Goal: Transaction & Acquisition: Obtain resource

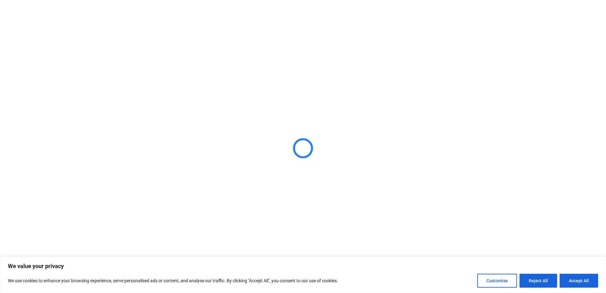
click at [580, 281] on button "Accept All" at bounding box center [579, 281] width 39 height 14
checkbox input "true"
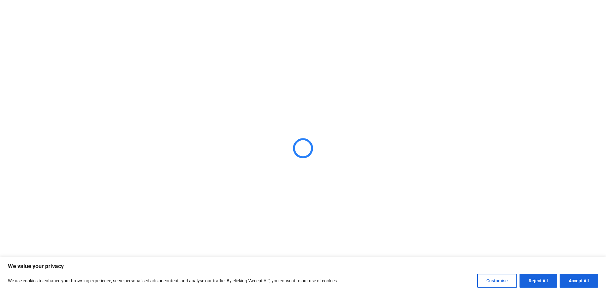
checkbox input "true"
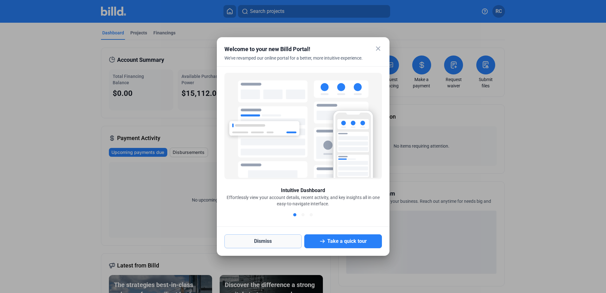
click at [280, 242] on button "Dismiss" at bounding box center [263, 242] width 78 height 14
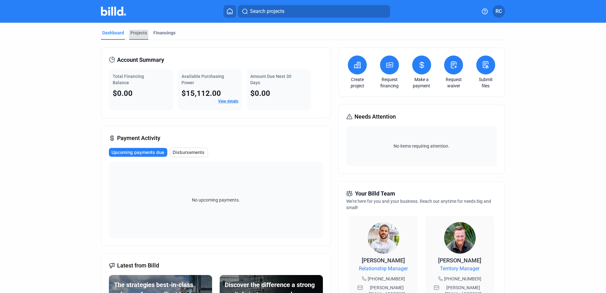
click at [141, 34] on div "Projects" at bounding box center [138, 33] width 17 height 6
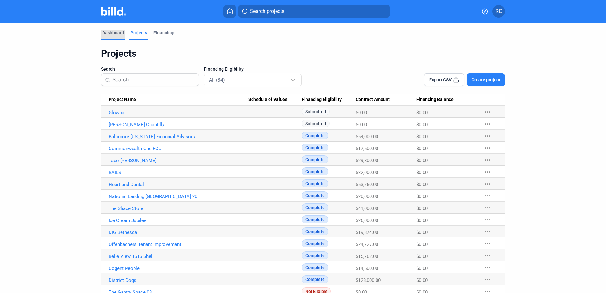
click at [112, 33] on div "Dashboard" at bounding box center [113, 33] width 22 height 6
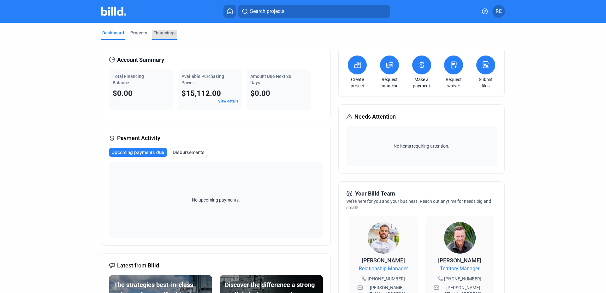
click at [168, 34] on div "Financings" at bounding box center [164, 33] width 22 height 6
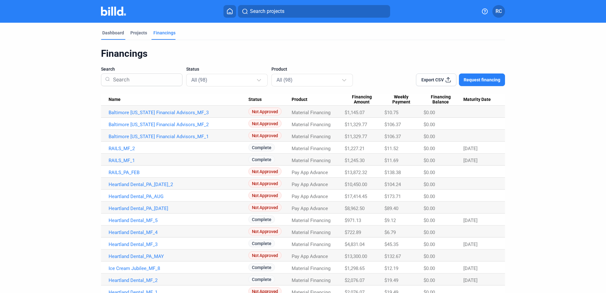
click at [109, 36] on div "Dashboard" at bounding box center [113, 33] width 22 height 6
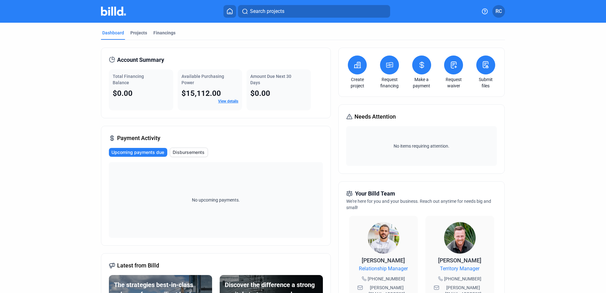
click at [227, 102] on link "View details" at bounding box center [228, 101] width 20 height 4
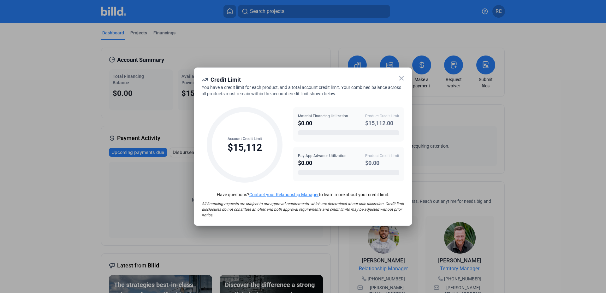
click at [399, 80] on icon at bounding box center [402, 78] width 8 height 8
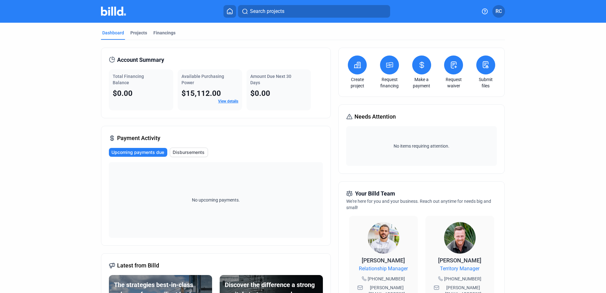
click at [452, 69] on button at bounding box center [453, 65] width 19 height 19
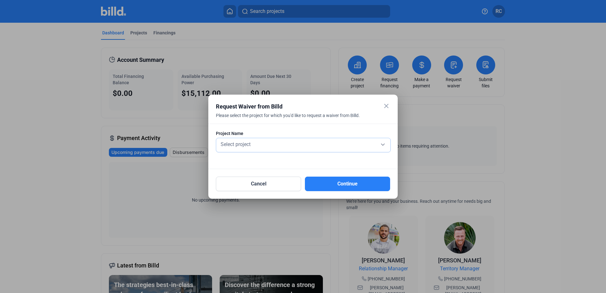
click at [381, 144] on div "Select project" at bounding box center [303, 144] width 168 height 9
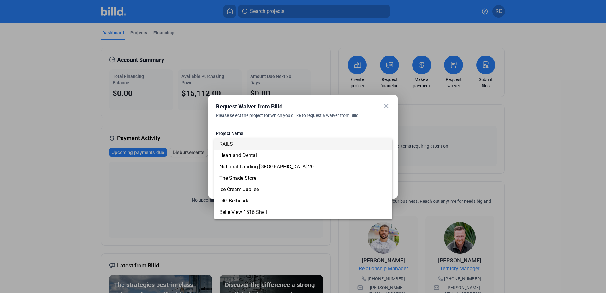
click at [389, 109] on div at bounding box center [303, 146] width 606 height 293
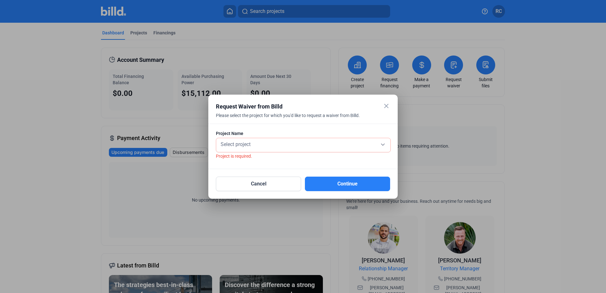
click at [385, 106] on mat-icon "close" at bounding box center [387, 106] width 8 height 8
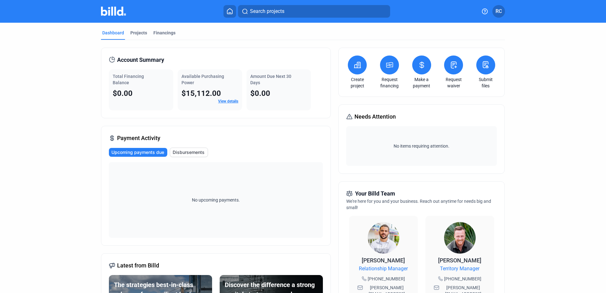
click at [389, 70] on button at bounding box center [389, 65] width 19 height 19
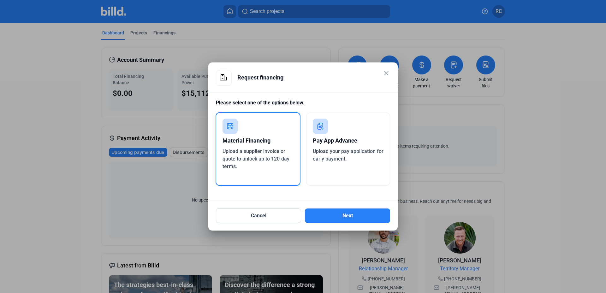
click at [355, 153] on span "Upload your pay application for early payment." at bounding box center [348, 155] width 71 height 14
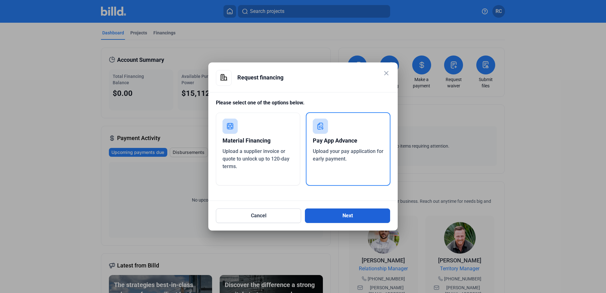
click at [367, 213] on button "Next" at bounding box center [347, 216] width 85 height 15
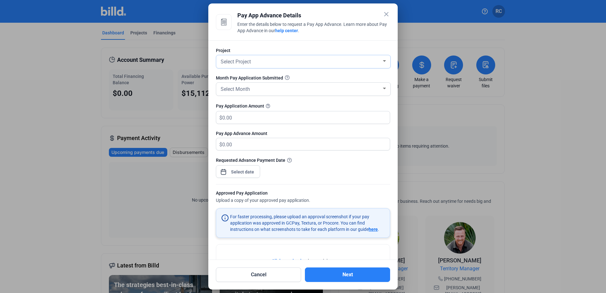
click at [379, 64] on div "Select Project" at bounding box center [303, 61] width 168 height 8
click at [385, 16] on div at bounding box center [303, 146] width 606 height 293
click at [385, 15] on mat-icon "close" at bounding box center [387, 14] width 8 height 8
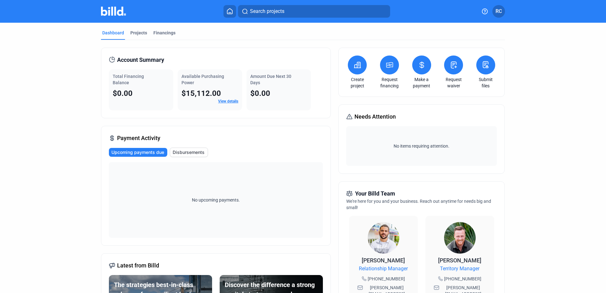
click at [495, 10] on button "RC" at bounding box center [498, 11] width 13 height 13
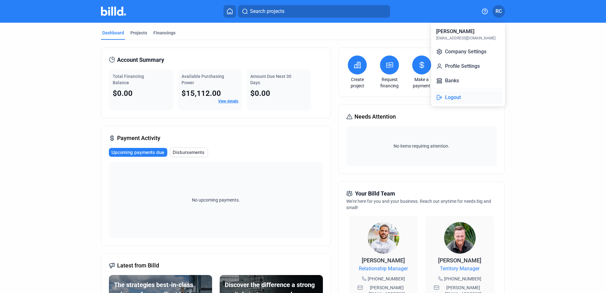
click at [449, 96] on button "Logout" at bounding box center [468, 97] width 69 height 13
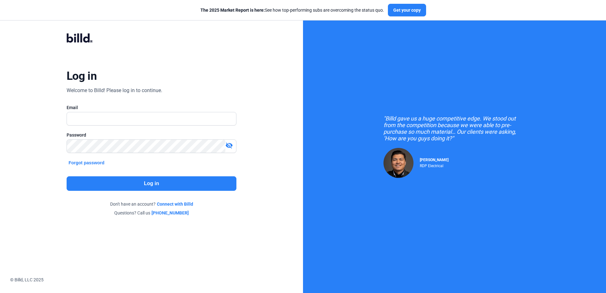
type input "[EMAIL_ADDRESS][DOMAIN_NAME]"
